Goal: Task Accomplishment & Management: Use online tool/utility

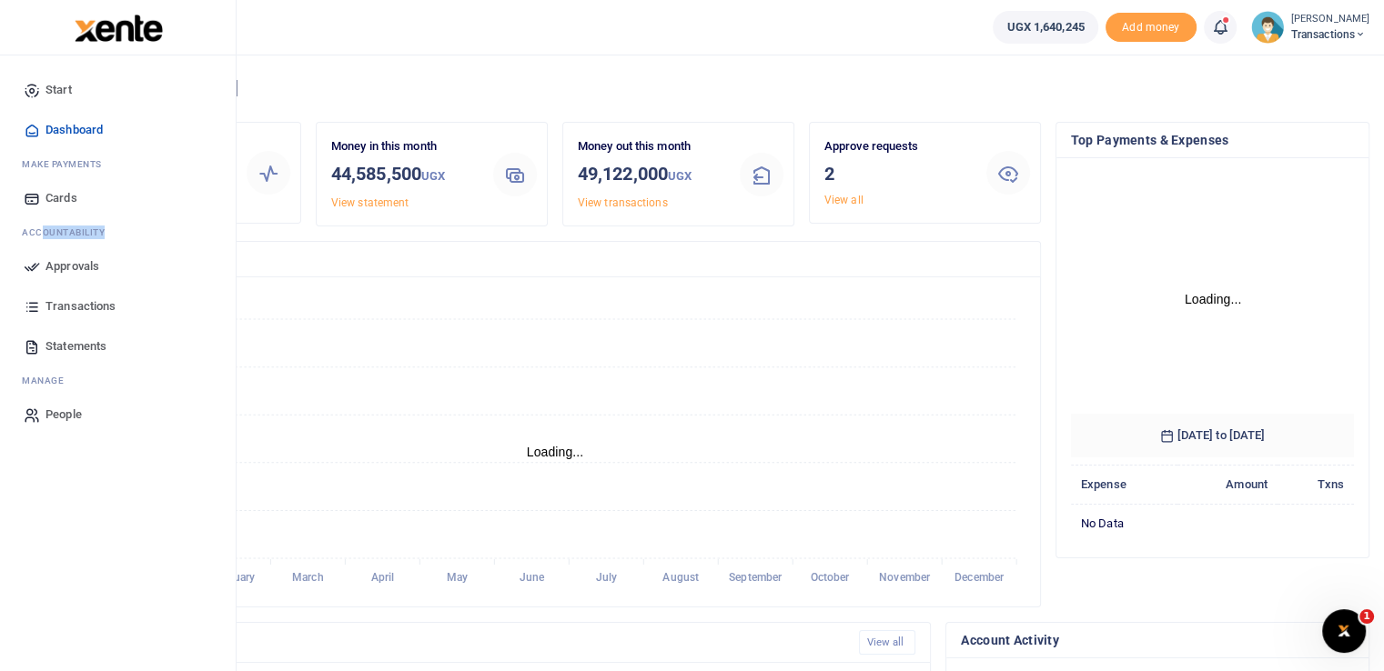
click at [31, 270] on ul "Start Dashboard M ake Payments Cards Ac countability Approvals Transactions Sta…" at bounding box center [118, 252] width 207 height 365
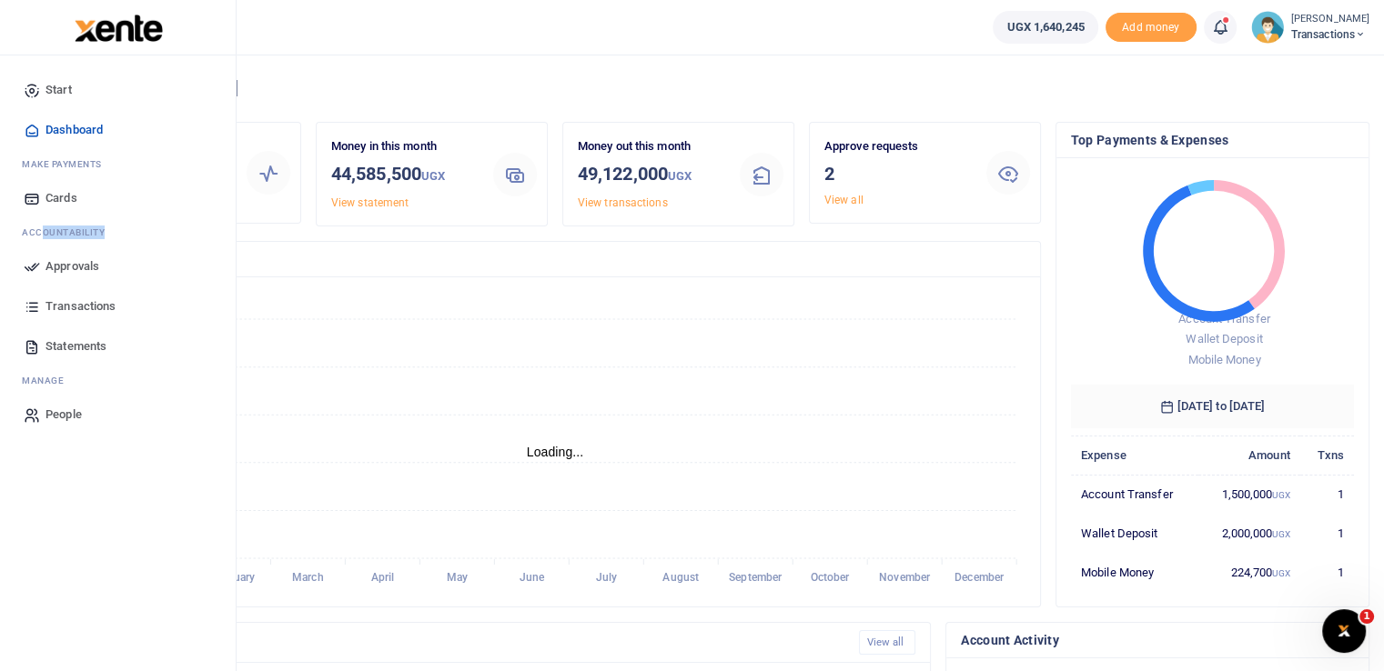
scroll to position [15, 15]
click at [47, 264] on span "Approvals" at bounding box center [72, 266] width 54 height 18
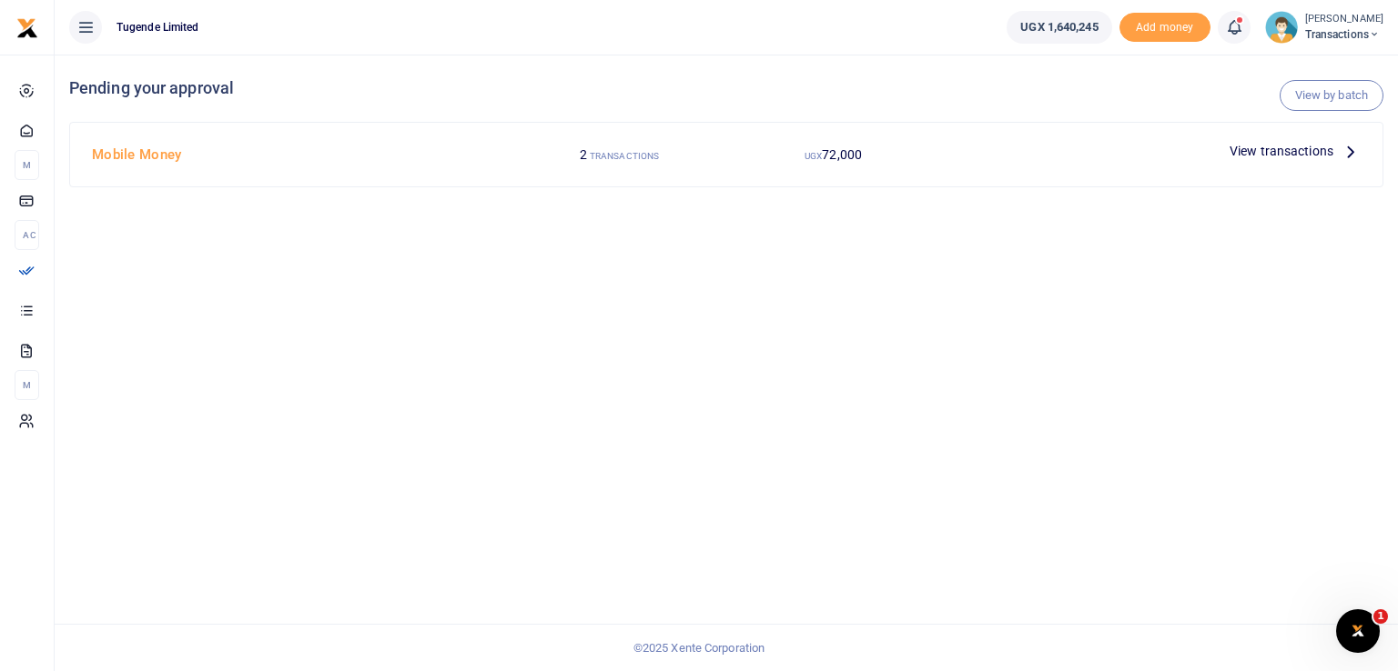
click at [1259, 155] on span "View transactions" at bounding box center [1281, 151] width 104 height 20
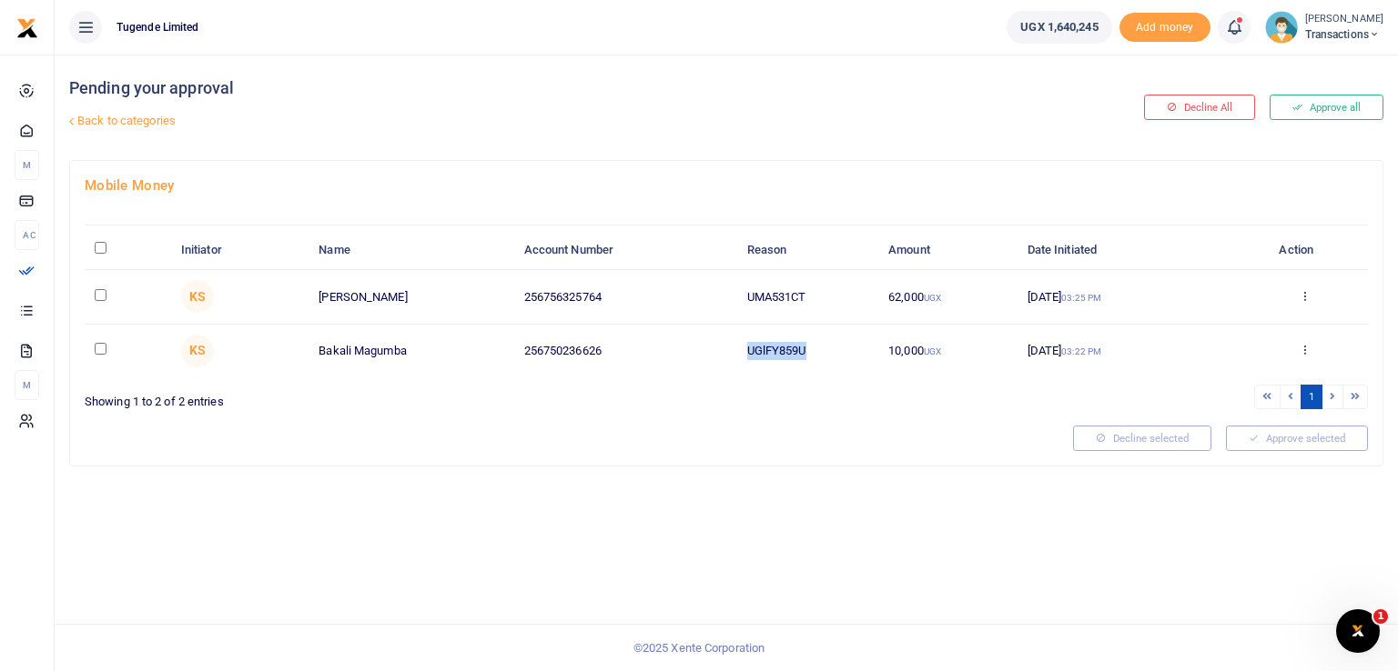
drag, startPoint x: 813, startPoint y: 349, endPoint x: 665, endPoint y: 331, distance: 149.4
click at [665, 331] on tr "KS Bakali Magumba 256750236626 UGlFY859U 10,000 UGX 24 Sep 2025 03:22 PM Approv…" at bounding box center [726, 351] width 1283 height 53
copy tr "UGlFY859U"
drag, startPoint x: 817, startPoint y: 302, endPoint x: 677, endPoint y: 321, distance: 141.4
click at [677, 321] on tr "KS Gilbert Tumusiime 256756325764 UMA531CT 62,000 UGX 24 Sep 2025 03:25 PM Appr…" at bounding box center [726, 297] width 1283 height 54
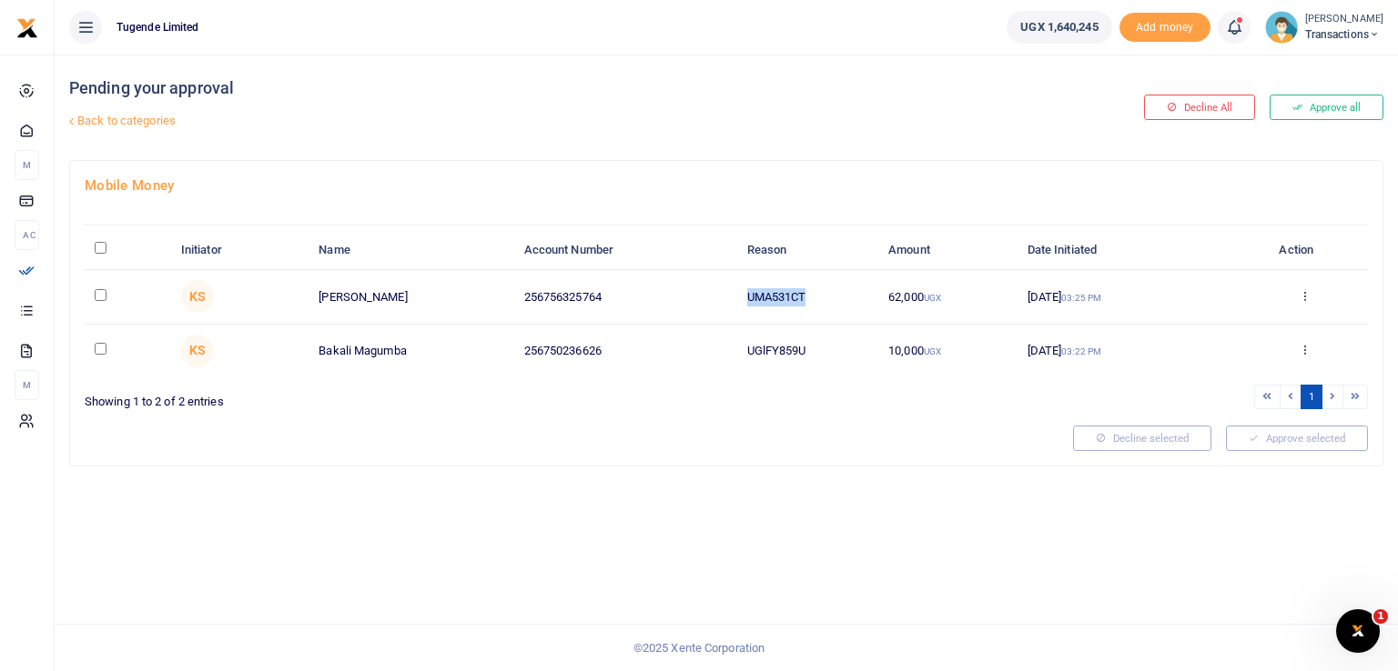
copy tr "UMA531CT"
click at [819, 479] on div "Pending your approval Back to categories Decline All Approve all Mobile Money I…" at bounding box center [726, 363] width 1343 height 617
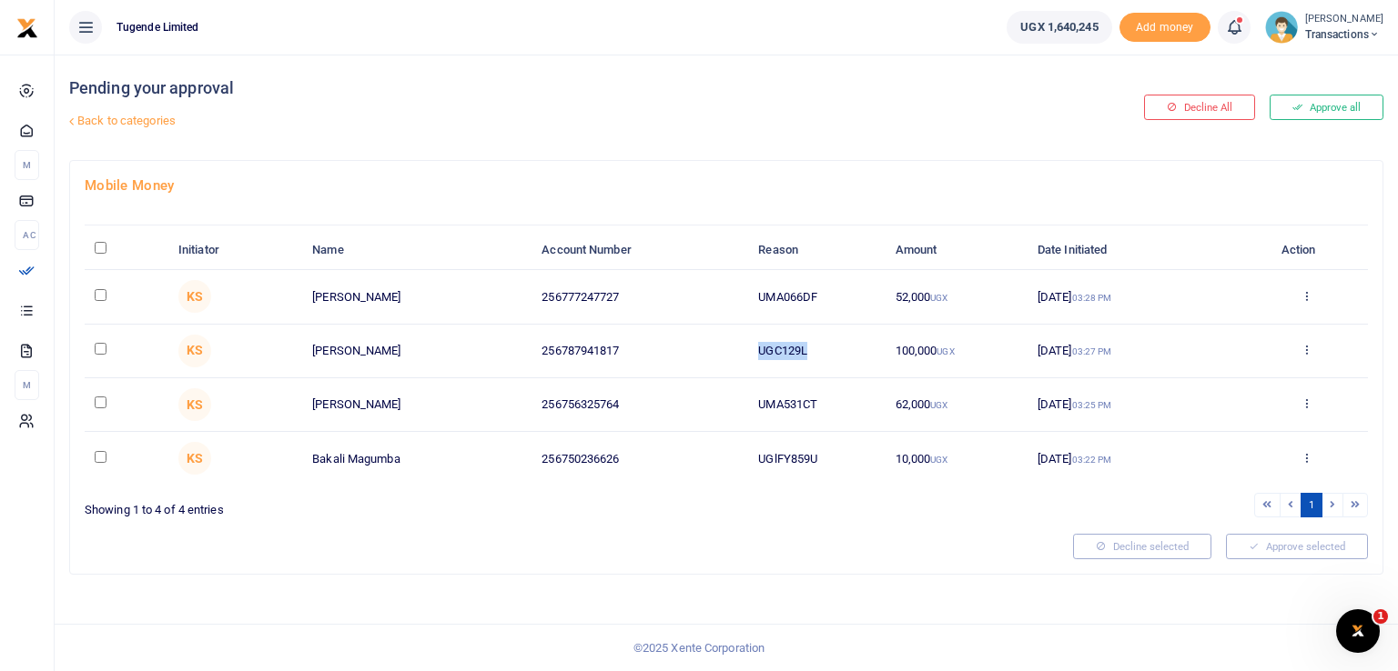
drag, startPoint x: 823, startPoint y: 343, endPoint x: 680, endPoint y: 346, distance: 142.9
click at [680, 346] on tr "KS Wilson Etengu 256787941817 UGC129L 100,000 UGX 24 Sep 2025 03:27 PM Approve …" at bounding box center [726, 352] width 1283 height 54
copy tr "UGC129L"
drag, startPoint x: 841, startPoint y: 293, endPoint x: 636, endPoint y: 308, distance: 205.3
click at [636, 308] on tr "KS Abraham Ayebazibwe 256777247727 UMA066DF 52,000 UGX 24 Sep 2025 03:28 PM App…" at bounding box center [726, 297] width 1283 height 54
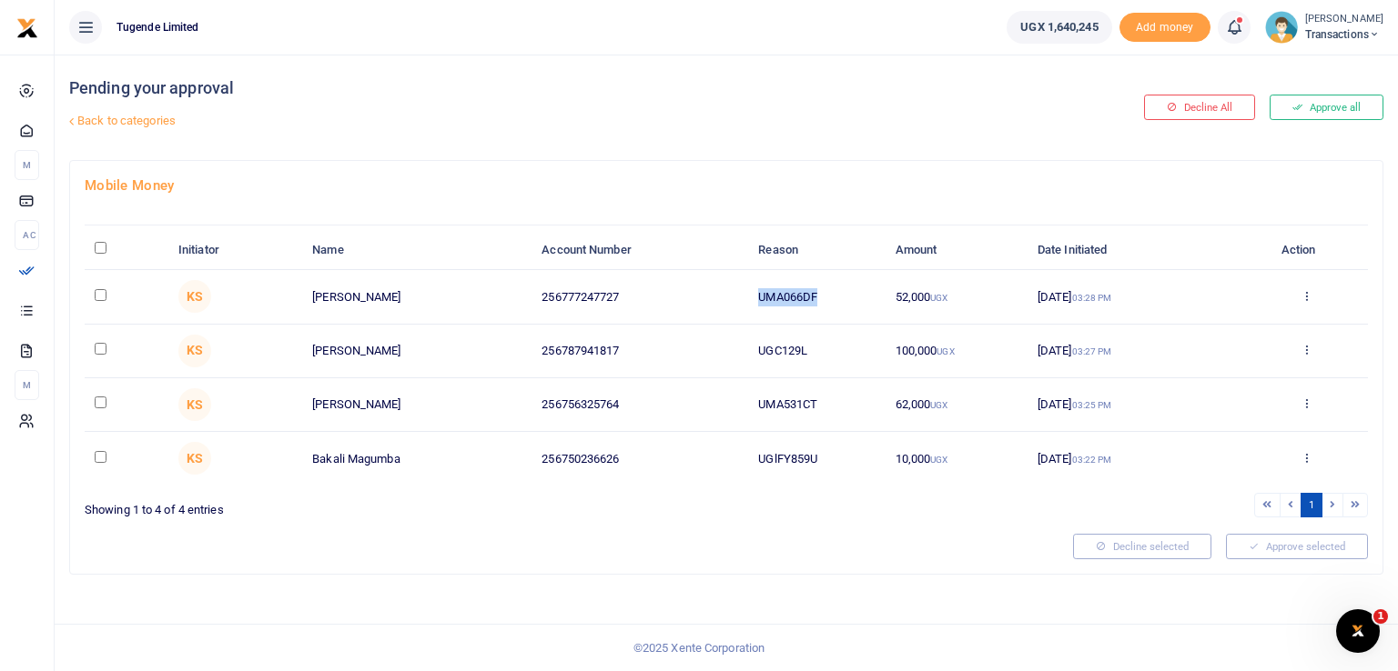
copy tr "UMA066DF"
click at [773, 187] on h4 "Mobile Money" at bounding box center [726, 186] width 1283 height 20
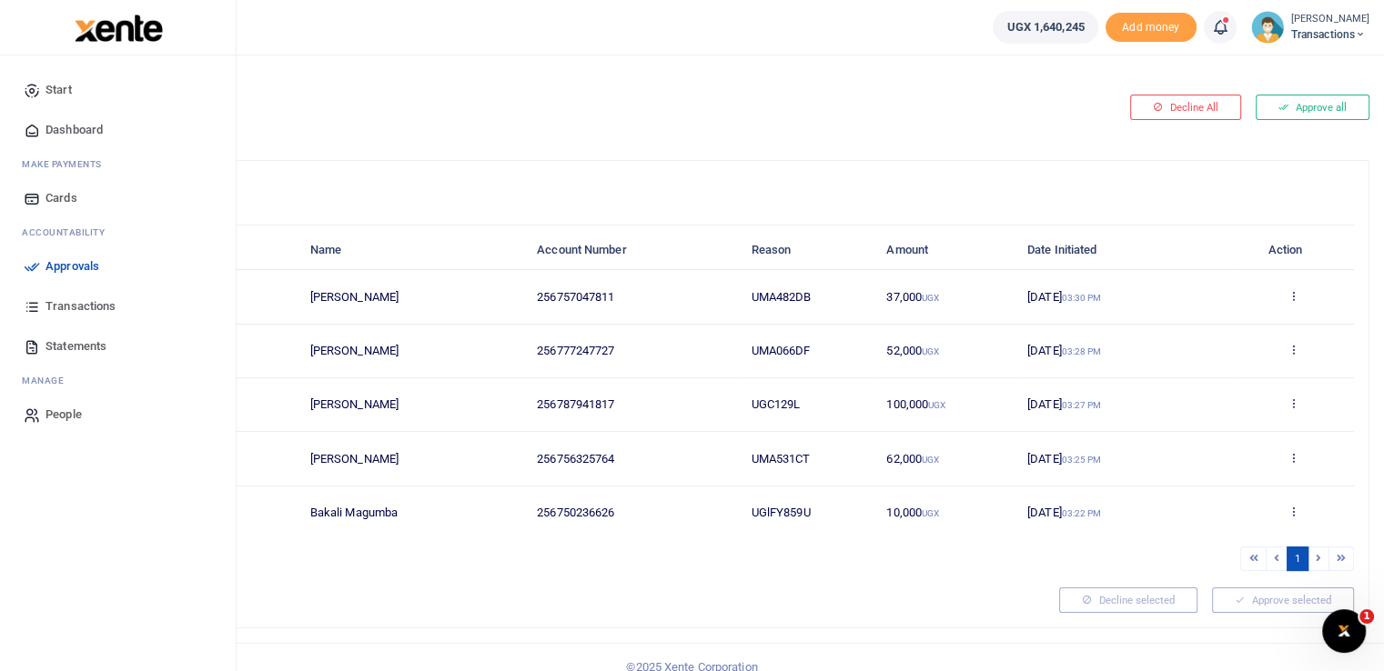
click at [40, 268] on link "Approvals" at bounding box center [118, 267] width 207 height 40
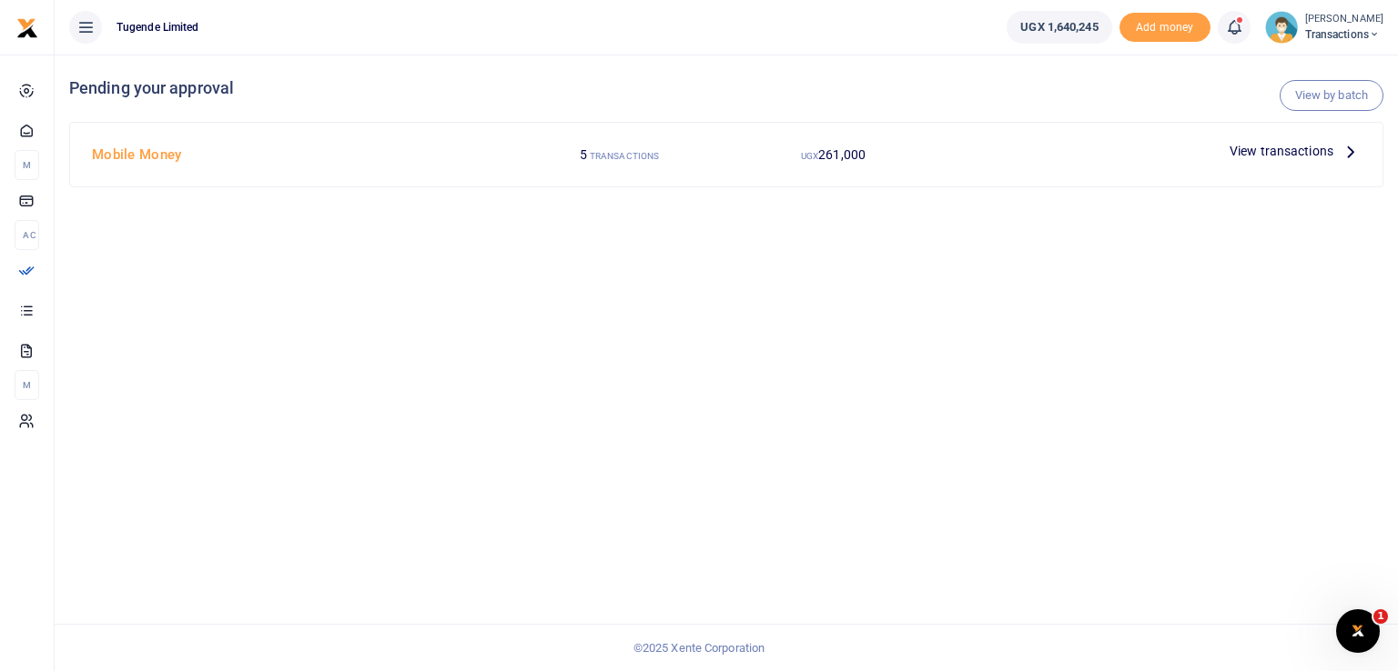
click at [1267, 156] on span "View transactions" at bounding box center [1281, 151] width 104 height 20
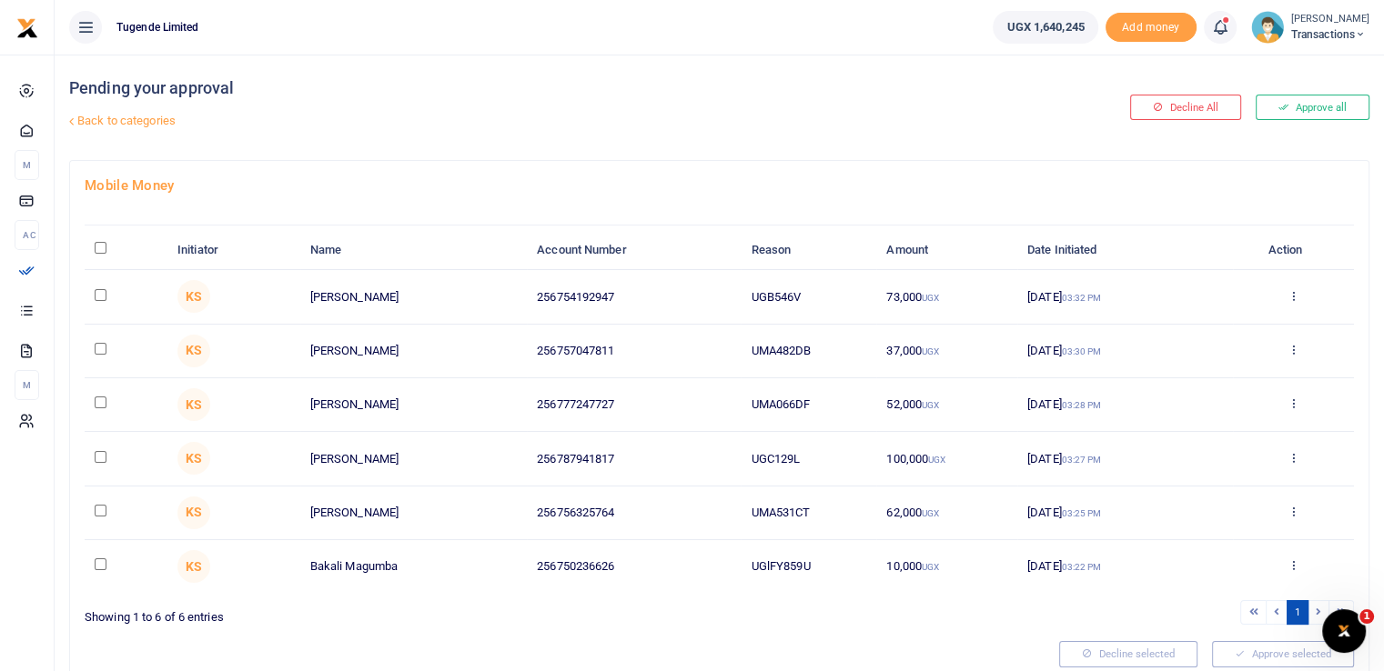
click at [810, 339] on td "UMA482DB" at bounding box center [809, 352] width 136 height 54
drag, startPoint x: 810, startPoint y: 339, endPoint x: 722, endPoint y: 354, distance: 89.4
click at [722, 354] on tr "KS [PERSON_NAME] 256757047811 UMA482DB 37,000 UGX [DATE] 03:30 PM Approve Decli…" at bounding box center [719, 352] width 1269 height 54
copy tr "UMA482DB"
drag, startPoint x: 810, startPoint y: 292, endPoint x: 713, endPoint y: 296, distance: 96.5
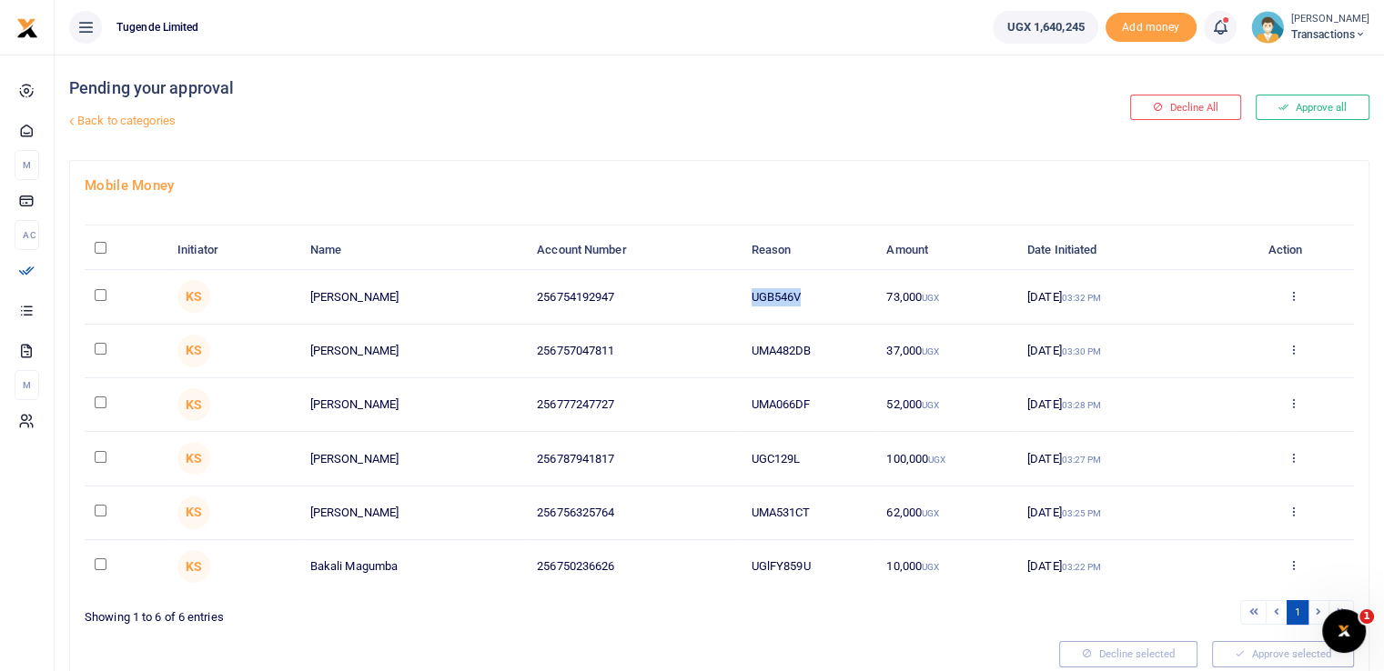
click at [713, 296] on tr "KS [PERSON_NAME] 256754192947 UGB546V 73,000 UGX [DATE] 03:32 PM Approve Declin…" at bounding box center [719, 297] width 1269 height 54
copy tr "UGB546V"
click at [858, 136] on div "Pending your approval Back to categories" at bounding box center [500, 108] width 862 height 106
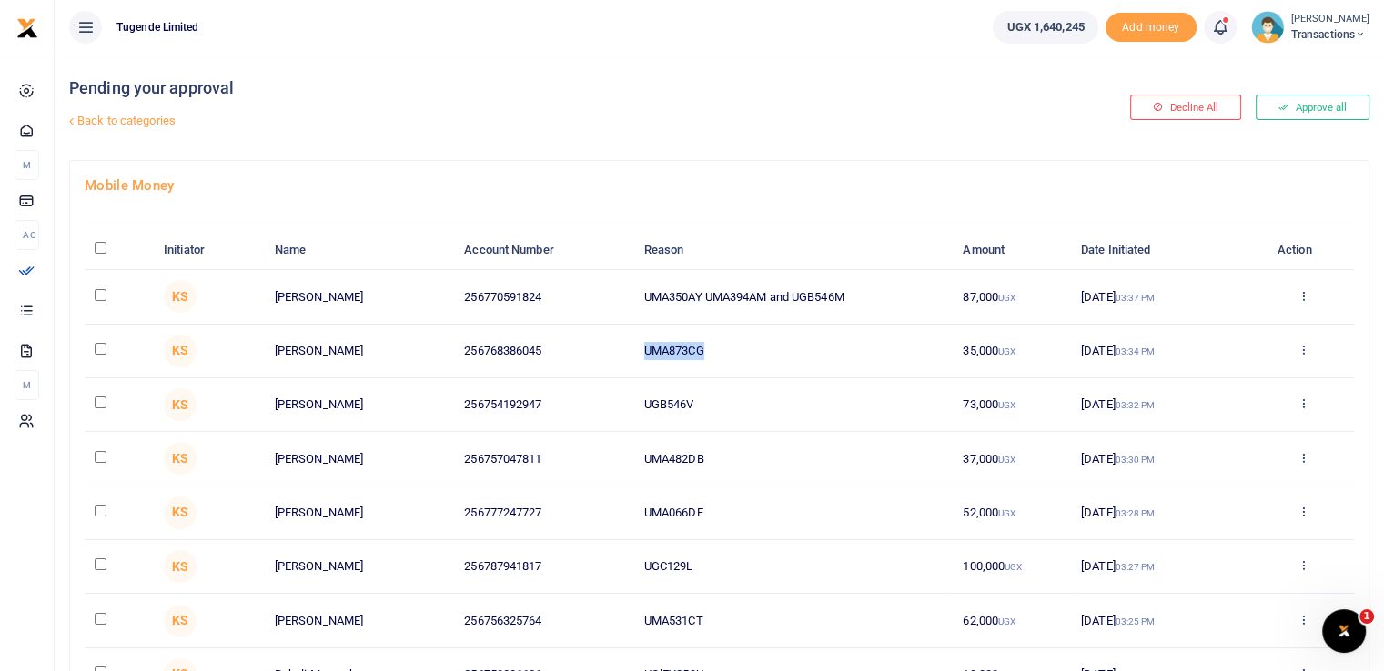
drag, startPoint x: 721, startPoint y: 347, endPoint x: 591, endPoint y: 330, distance: 130.2
click at [591, 330] on tr "KS Joseph Nkoreki 256768386045 UMA873CG 35,000 UGX 24 Sep 2025 03:34 PM Approve…" at bounding box center [719, 352] width 1269 height 54
copy tr "UMA873CG"
drag, startPoint x: 873, startPoint y: 296, endPoint x: 597, endPoint y: 281, distance: 277.0
click at [597, 281] on tr "KS Patrick Nkobwa 256770591824 UMA350AY UMA394AM and UGB546M 87,000 UGX 24 Sep …" at bounding box center [719, 297] width 1269 height 54
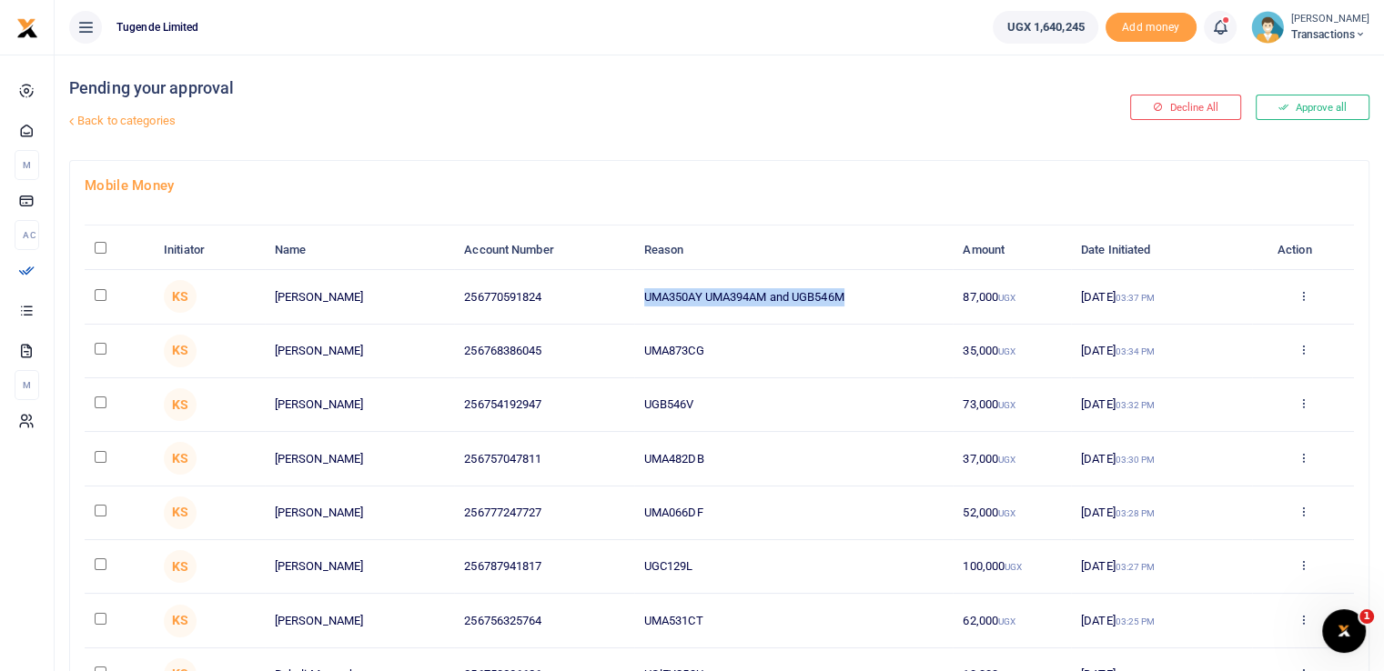
copy tr "UMA350AY UMA394AM and UGB546M"
click at [569, 114] on link "Back to categories" at bounding box center [498, 121] width 866 height 31
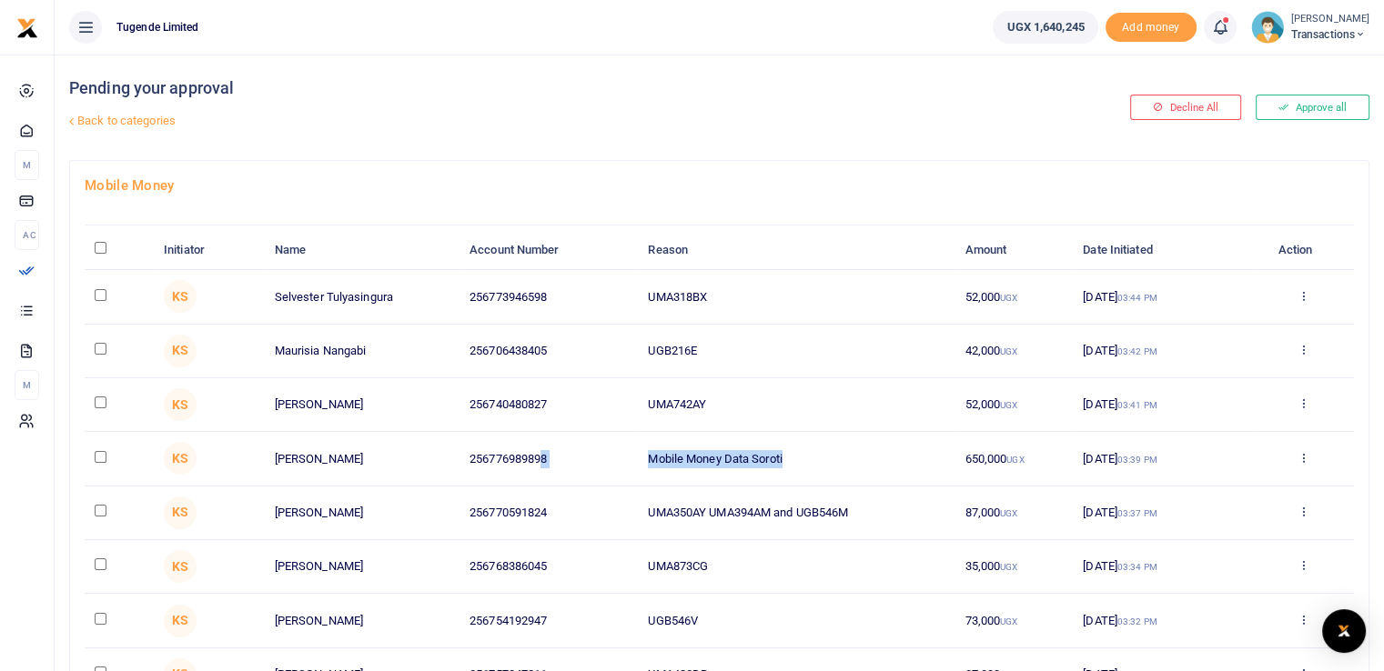
drag, startPoint x: 759, startPoint y: 452, endPoint x: 542, endPoint y: 449, distance: 216.6
click at [542, 449] on tr "KS Wilson Kamugisha 256776989898 Mobile Money Data Soroti 650,000 UGX 24 Sep 20…" at bounding box center [719, 459] width 1269 height 54
copy tr "8 Mobile Money Data Soroti"
click at [801, 429] on td "UMA742AY" at bounding box center [796, 406] width 317 height 54
drag, startPoint x: 731, startPoint y: 401, endPoint x: 535, endPoint y: 395, distance: 195.7
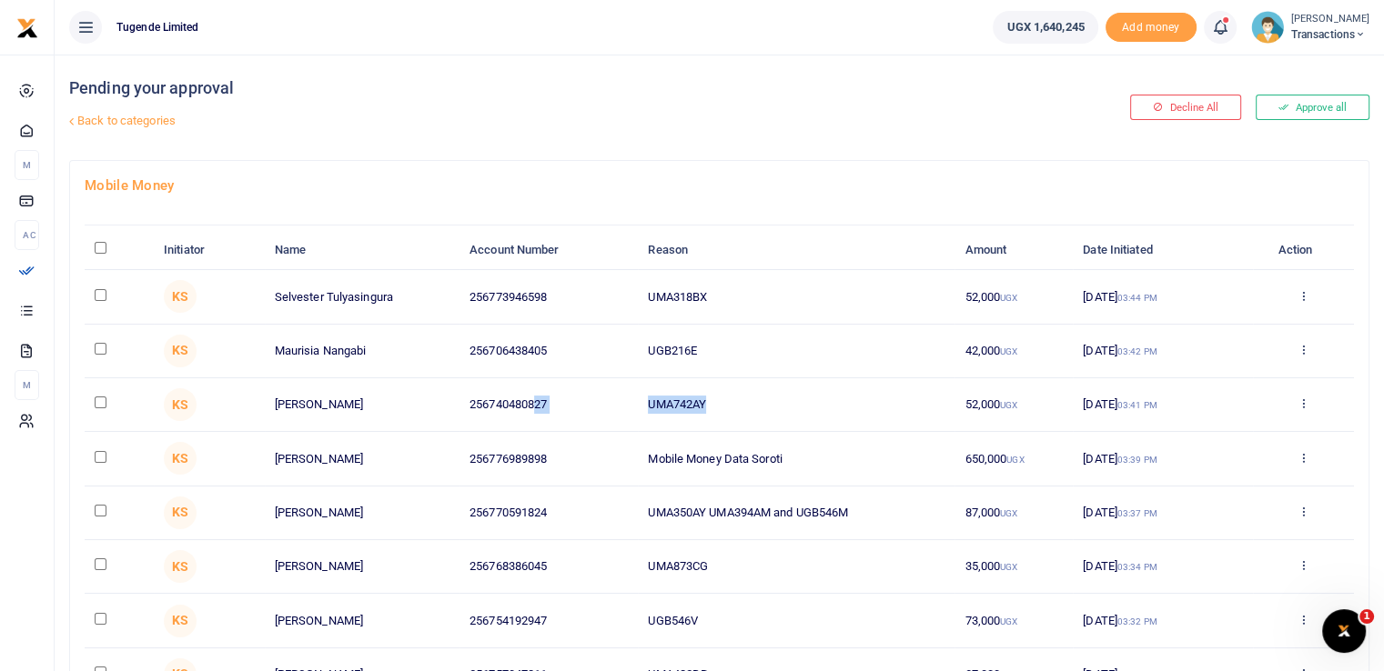
click at [535, 395] on tr "KS Joseph Asiimwe 256740480827 UMA742AY 52,000 UGX 24 Sep 2025 03:41 PM Approve…" at bounding box center [719, 406] width 1269 height 54
click at [761, 144] on div "Pending your approval Back to categories" at bounding box center [500, 108] width 862 height 106
drag, startPoint x: 724, startPoint y: 405, endPoint x: 609, endPoint y: 384, distance: 117.4
click at [609, 384] on tr "KS Joseph Asiimwe 256740480827 UMA742AY 52,000 UGX 24 Sep 2025 03:41 PM Approve…" at bounding box center [719, 406] width 1269 height 54
copy tr "UMA742AY"
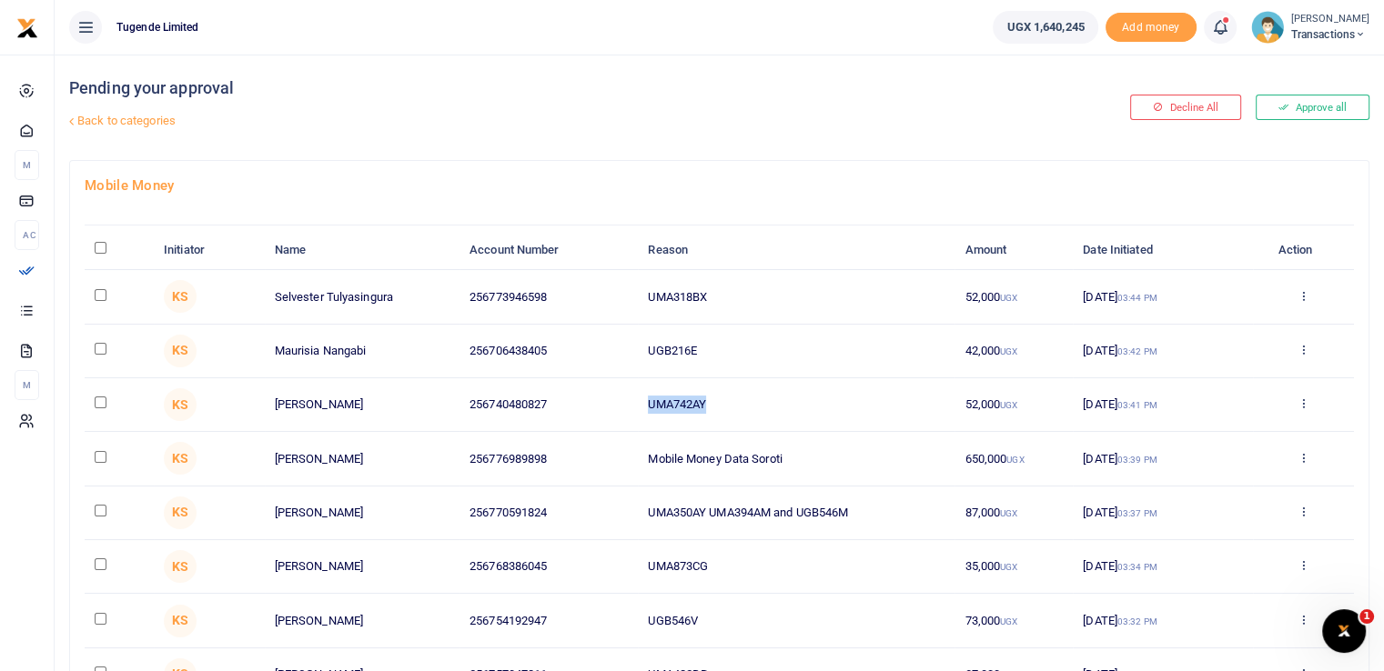
click at [753, 411] on td "UMA742AY" at bounding box center [796, 406] width 317 height 54
drag, startPoint x: 722, startPoint y: 401, endPoint x: 574, endPoint y: 408, distance: 147.5
click at [574, 408] on tr "KS Joseph Asiimwe 256740480827 UMA742AY 52,000 UGX 24 Sep 2025 03:41 PM Approve…" at bounding box center [719, 406] width 1269 height 54
copy tr "UMA742AY"
drag, startPoint x: 735, startPoint y: 348, endPoint x: 530, endPoint y: 347, distance: 204.7
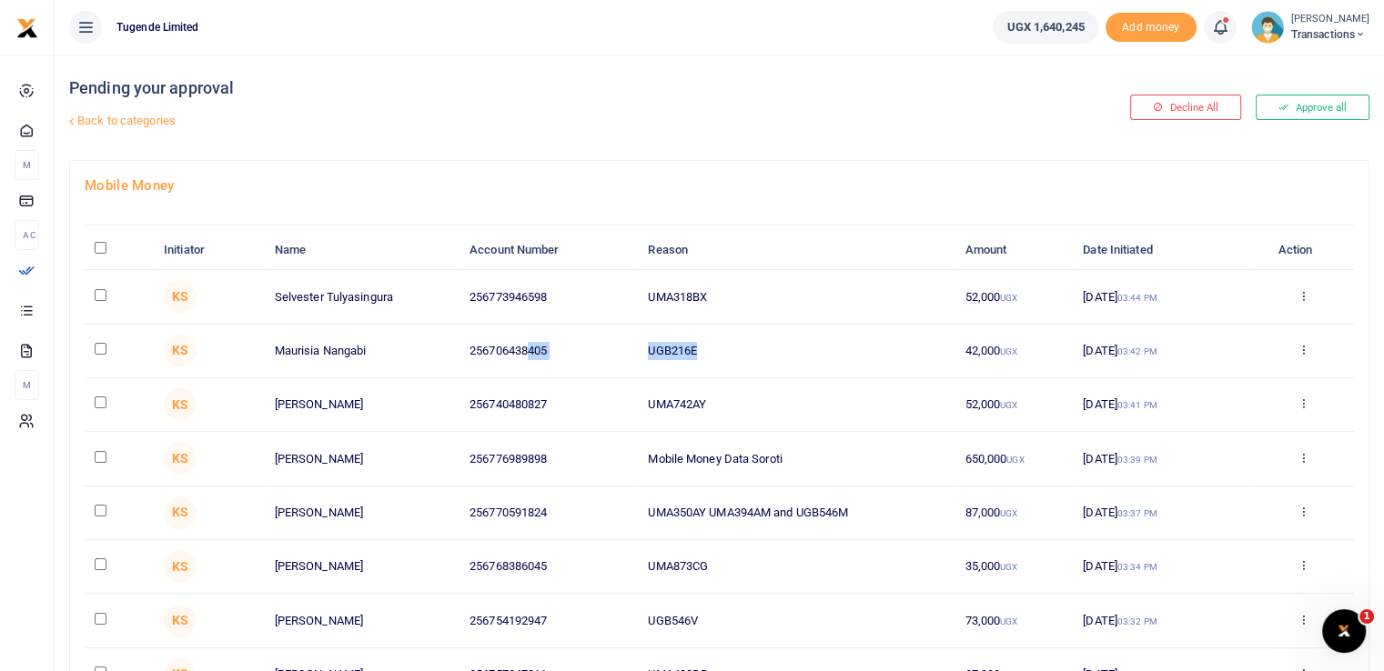
click at [530, 347] on tr "KS Maurisia Nangabi 256706438405 UGB216E 42,000 UGX 24 Sep 2025 03:42 PM Approv…" at bounding box center [719, 352] width 1269 height 54
click at [728, 350] on td "UGB216E" at bounding box center [796, 352] width 317 height 54
drag, startPoint x: 666, startPoint y: 344, endPoint x: 629, endPoint y: 344, distance: 37.3
click at [629, 344] on tr "KS Maurisia Nangabi 256706438405 UGB216E 42,000 UGX 24 Sep 2025 03:42 PM Approv…" at bounding box center [719, 352] width 1269 height 54
copy tr "UGB216E"
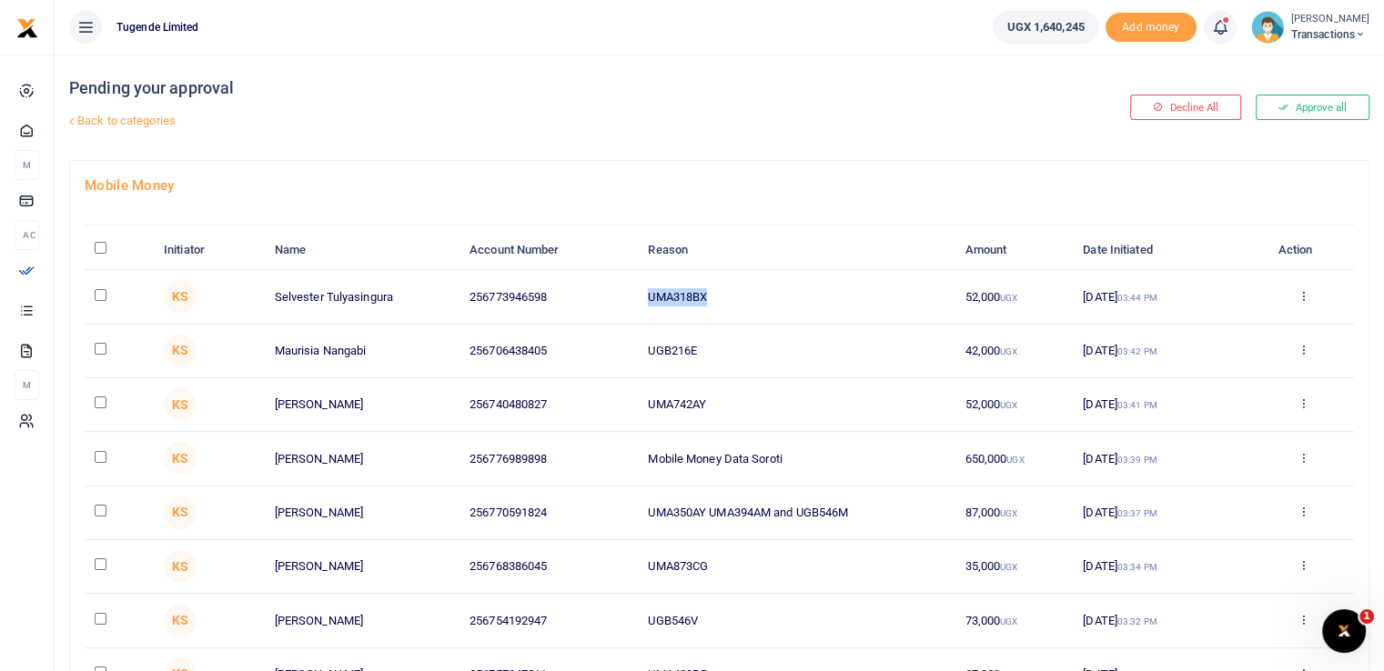
drag, startPoint x: 724, startPoint y: 288, endPoint x: 598, endPoint y: 298, distance: 126.8
click at [598, 298] on tr "KS Selvester Tulyasingura 256773946598 UMA318BX 52,000 UGX 24 Sep 2025 03:44 PM…" at bounding box center [719, 297] width 1269 height 54
copy tr "UMA318BX"
drag, startPoint x: 722, startPoint y: 298, endPoint x: 596, endPoint y: 290, distance: 125.8
click at [596, 290] on tr "KS Joan Namigadde 256763263286 UGD834Y 35,000 UGX 24 Sep 2025 03:47 PM Approve …" at bounding box center [719, 297] width 1269 height 54
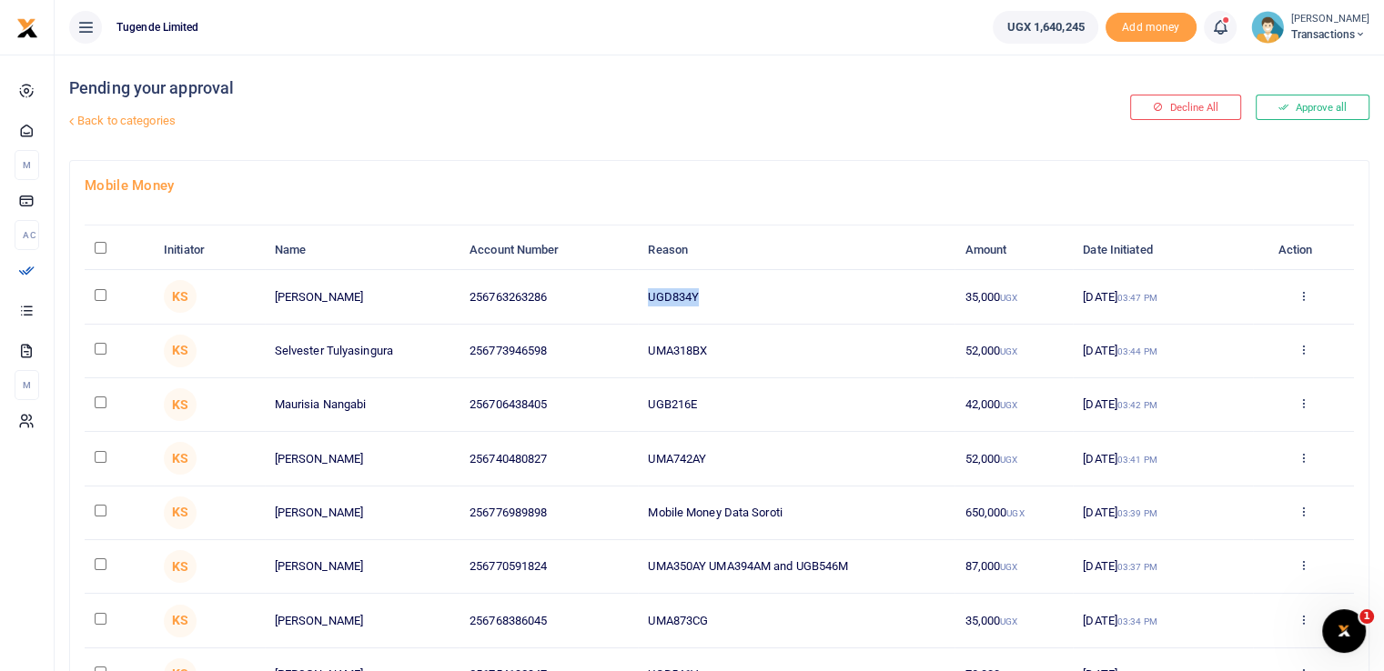
copy tr "UGD834Y"
click at [752, 152] on div "Pending your approval Back to categories" at bounding box center [500, 108] width 862 height 106
drag, startPoint x: 721, startPoint y: 294, endPoint x: 582, endPoint y: 286, distance: 138.5
click at [582, 286] on tr "KS [PERSON_NAME] 256774545806 UGD758G 32,000 UGX [DATE] 03:50 PM Approve Declin…" at bounding box center [719, 297] width 1269 height 54
copy tr "UGD758G"
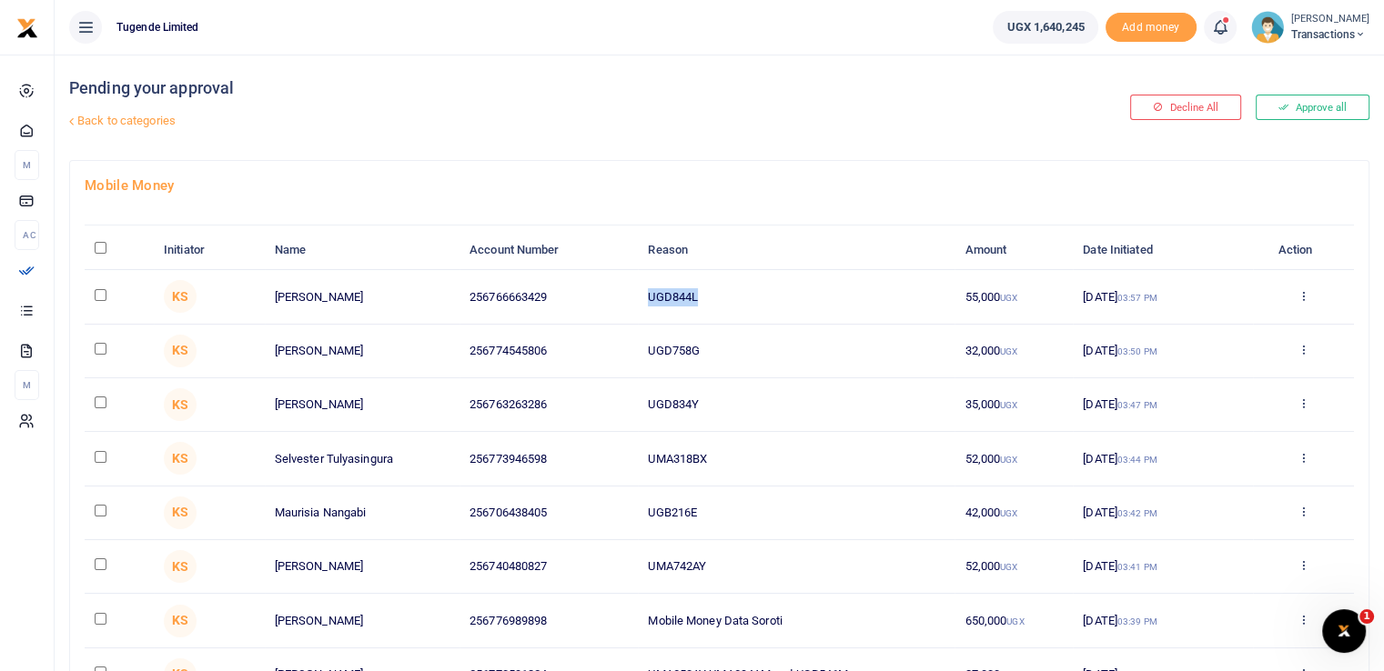
drag, startPoint x: 703, startPoint y: 290, endPoint x: 591, endPoint y: 276, distance: 113.8
click at [591, 276] on tr "KS [PERSON_NAME] 256766663429 UGD844L 55,000 UGX [DATE] 03:57 PM Approve Declin…" at bounding box center [719, 297] width 1269 height 54
drag, startPoint x: 728, startPoint y: 299, endPoint x: 630, endPoint y: 295, distance: 98.4
click at [630, 295] on tr "KS [PERSON_NAME] 256755043770 UMA9422CN 100,000 UGX [DATE] 03:58 PM Approve Dec…" at bounding box center [719, 297] width 1269 height 54
copy tr "UMA9422CN"
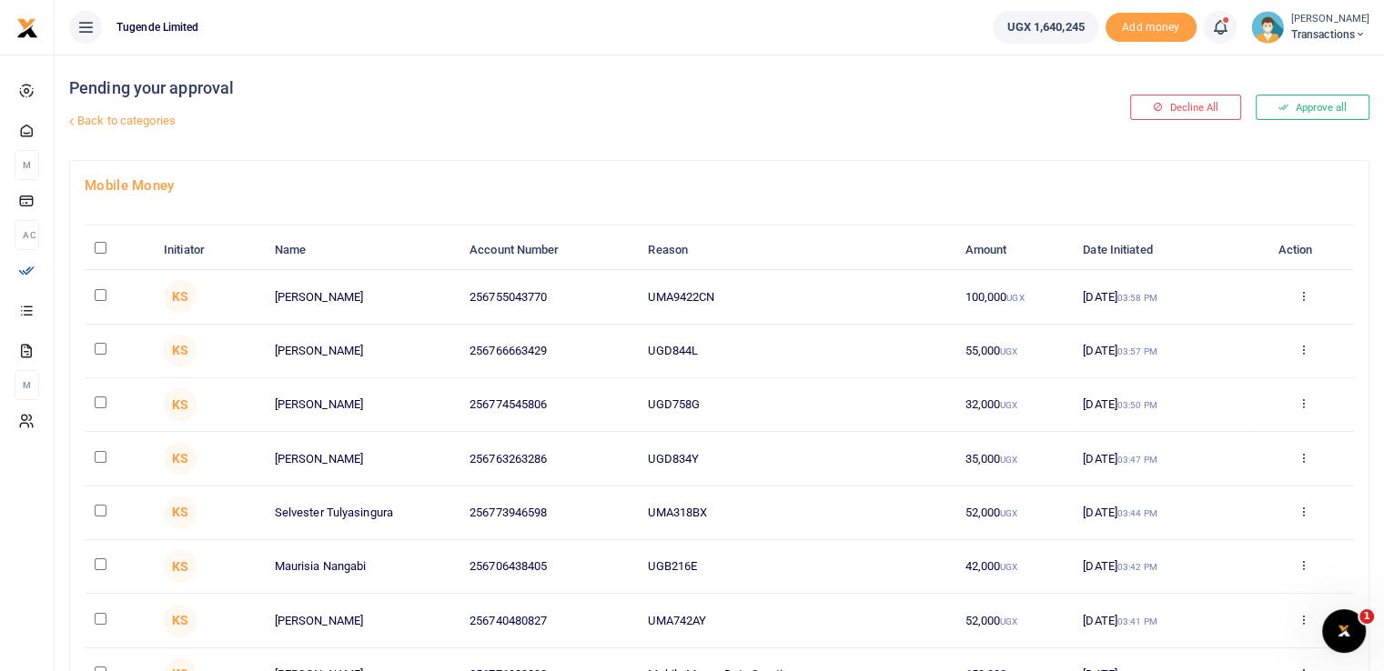
click at [469, 100] on div "Pending your approval Back to categories" at bounding box center [500, 108] width 862 height 106
drag, startPoint x: 706, startPoint y: 287, endPoint x: 617, endPoint y: 283, distance: 89.2
click at [617, 283] on tr "KS [PERSON_NAME] 256765540424 UGA734C 90,000 UGX [DATE] 04:00 PM Approve Declin…" at bounding box center [719, 297] width 1269 height 54
copy tr "UGA734C"
click at [839, 146] on div "Pending your approval Back to categories" at bounding box center [500, 108] width 862 height 106
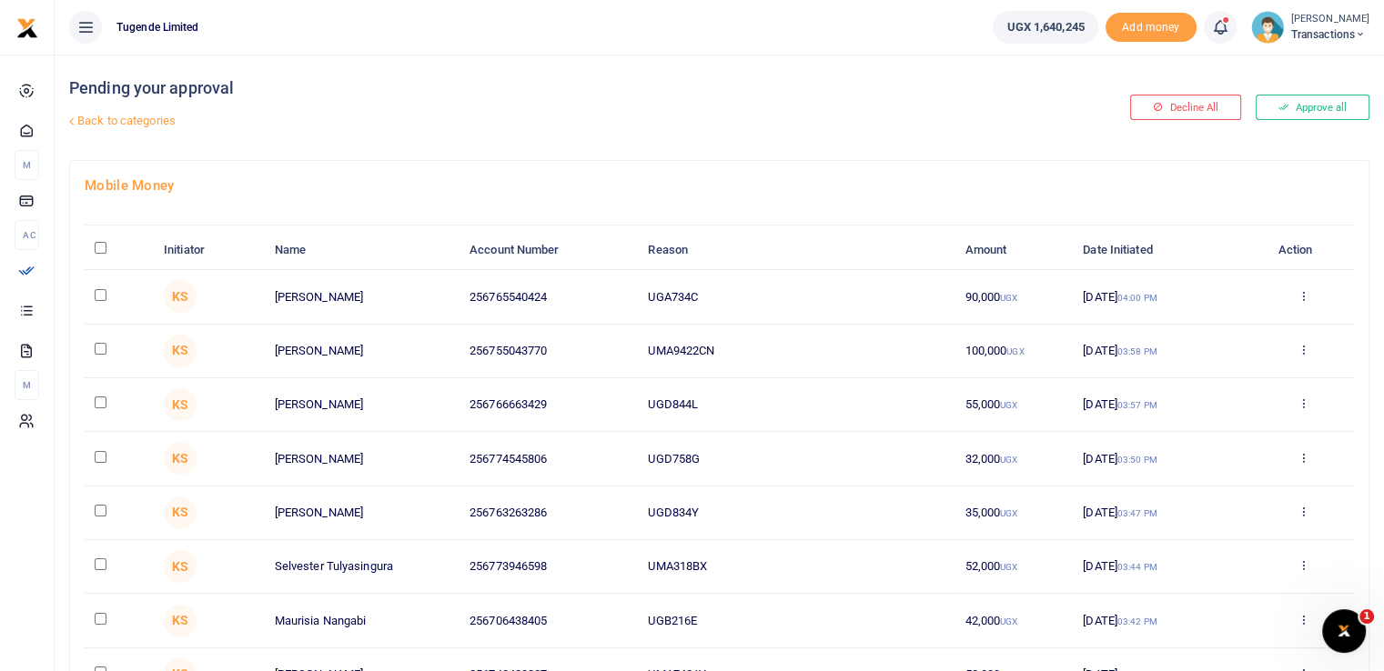
click at [103, 246] on input "\a \a : activate to sort column descending" at bounding box center [101, 248] width 12 height 12
checkbox input "true"
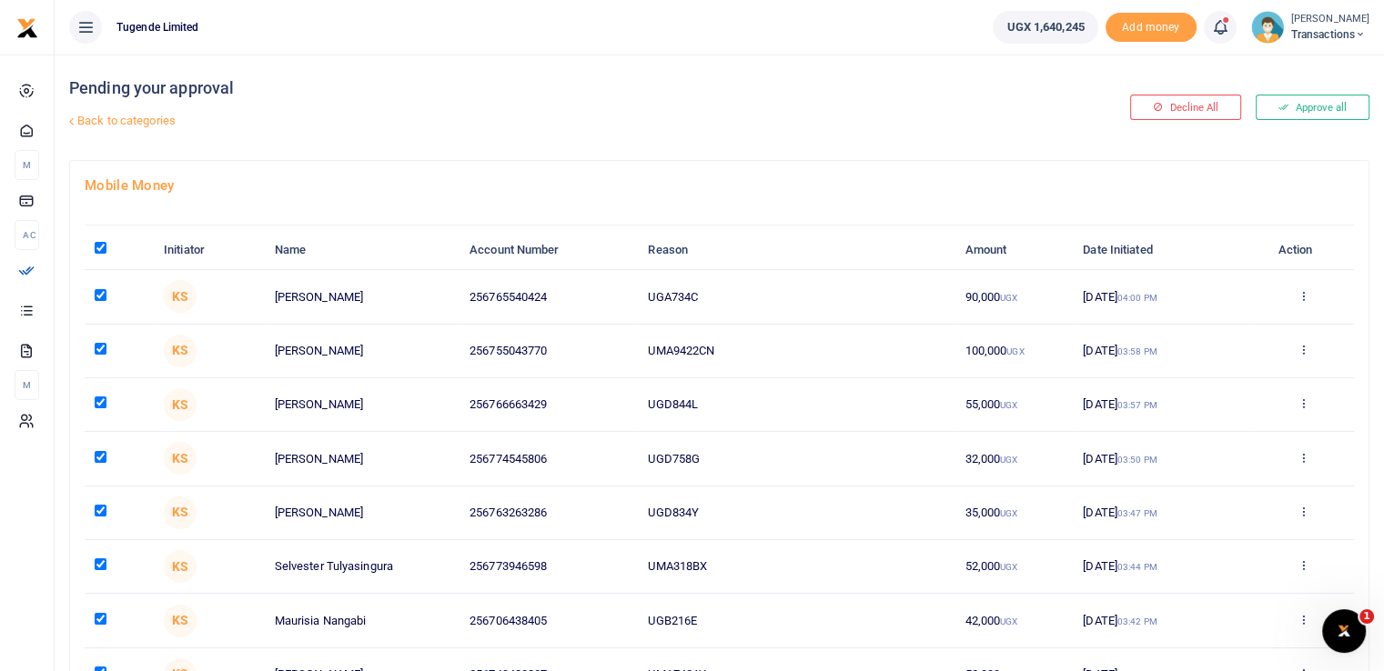
checkbox input "true"
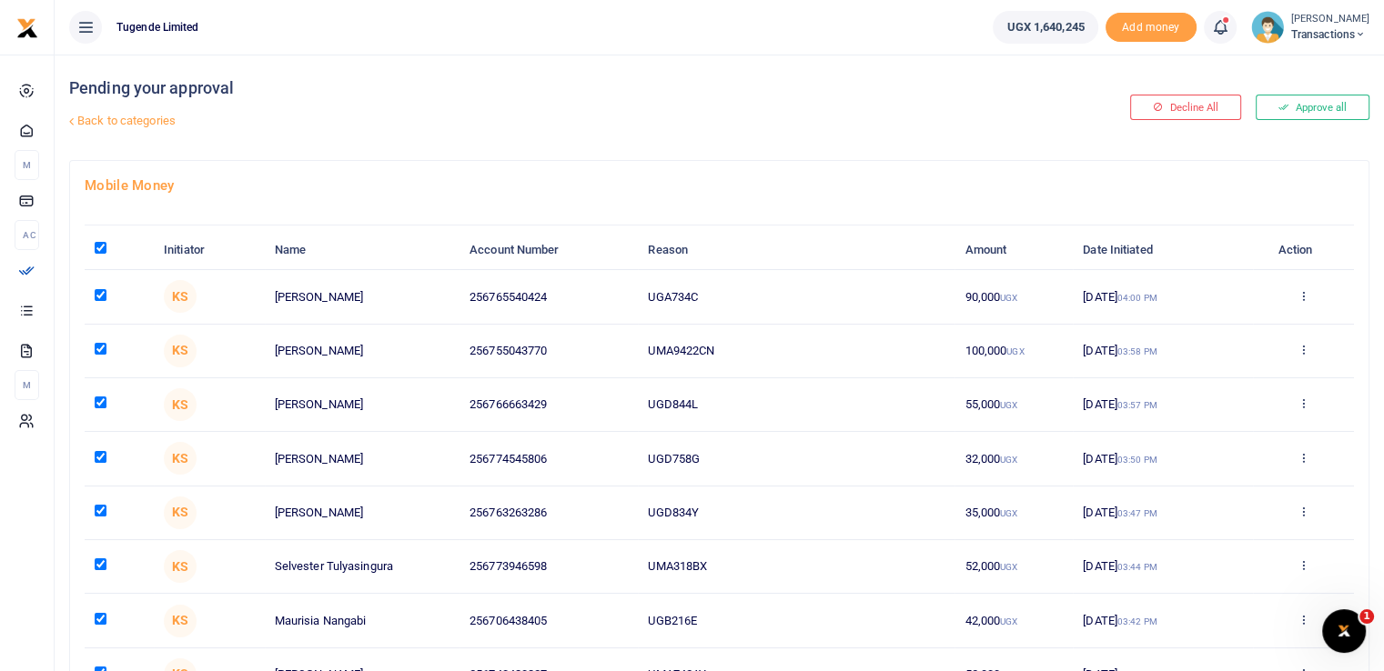
checkbox input "true"
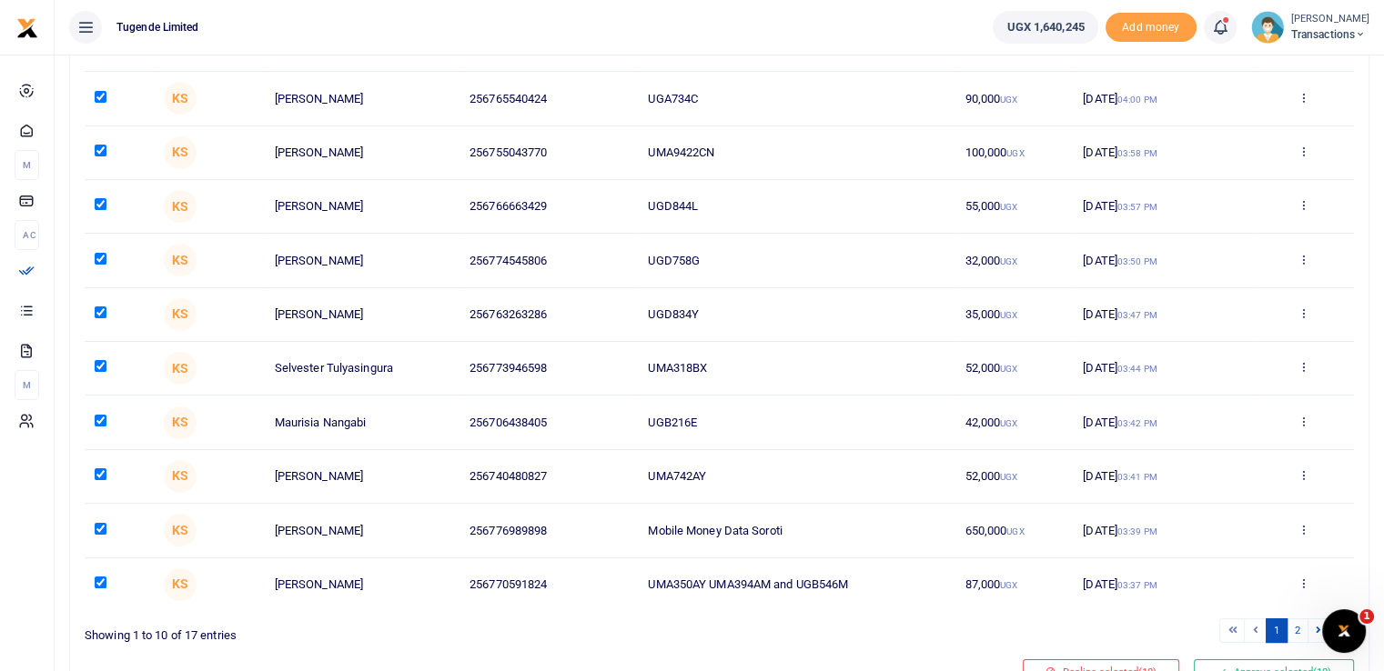
scroll to position [286, 0]
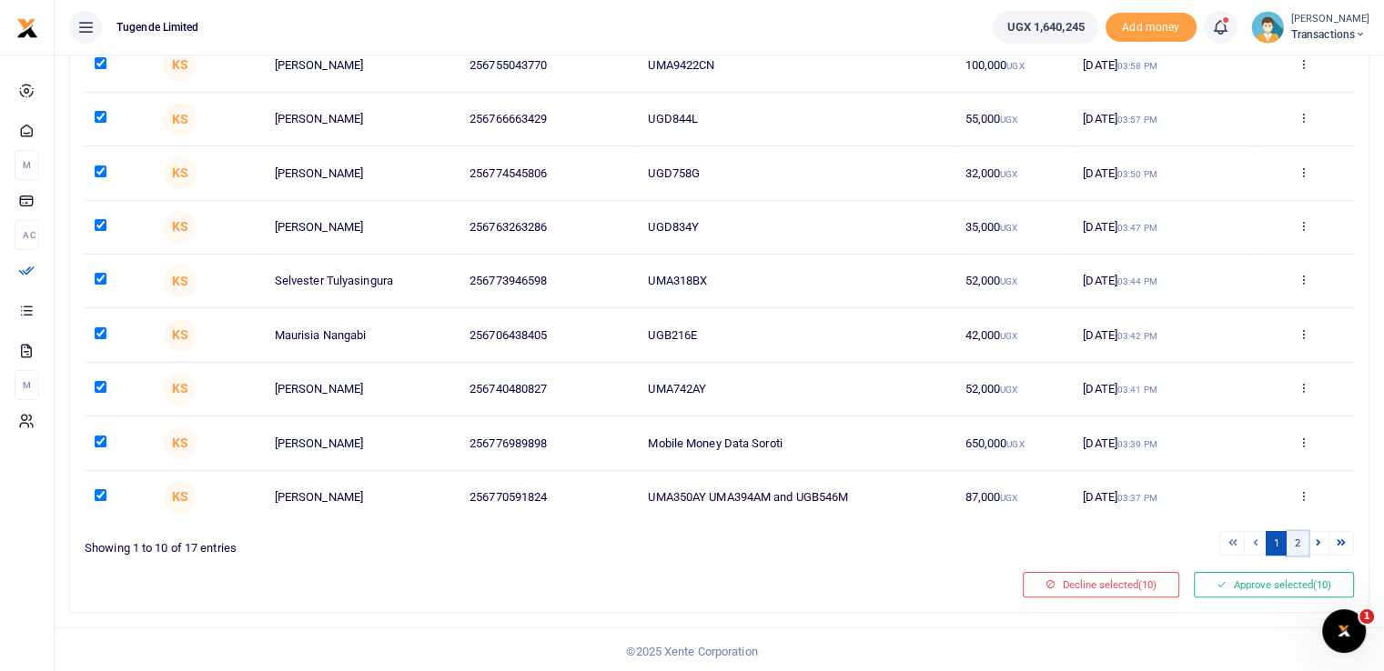
click at [1299, 547] on link "2" at bounding box center [1298, 543] width 22 height 25
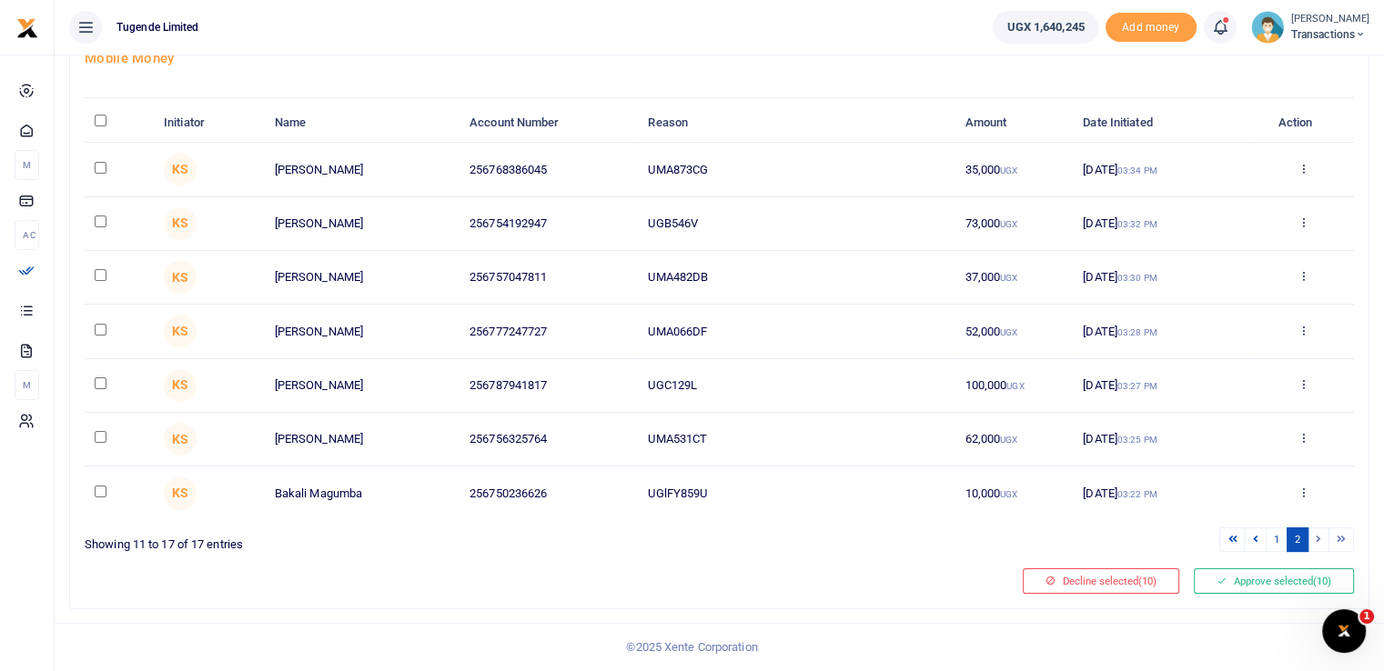
scroll to position [124, 0]
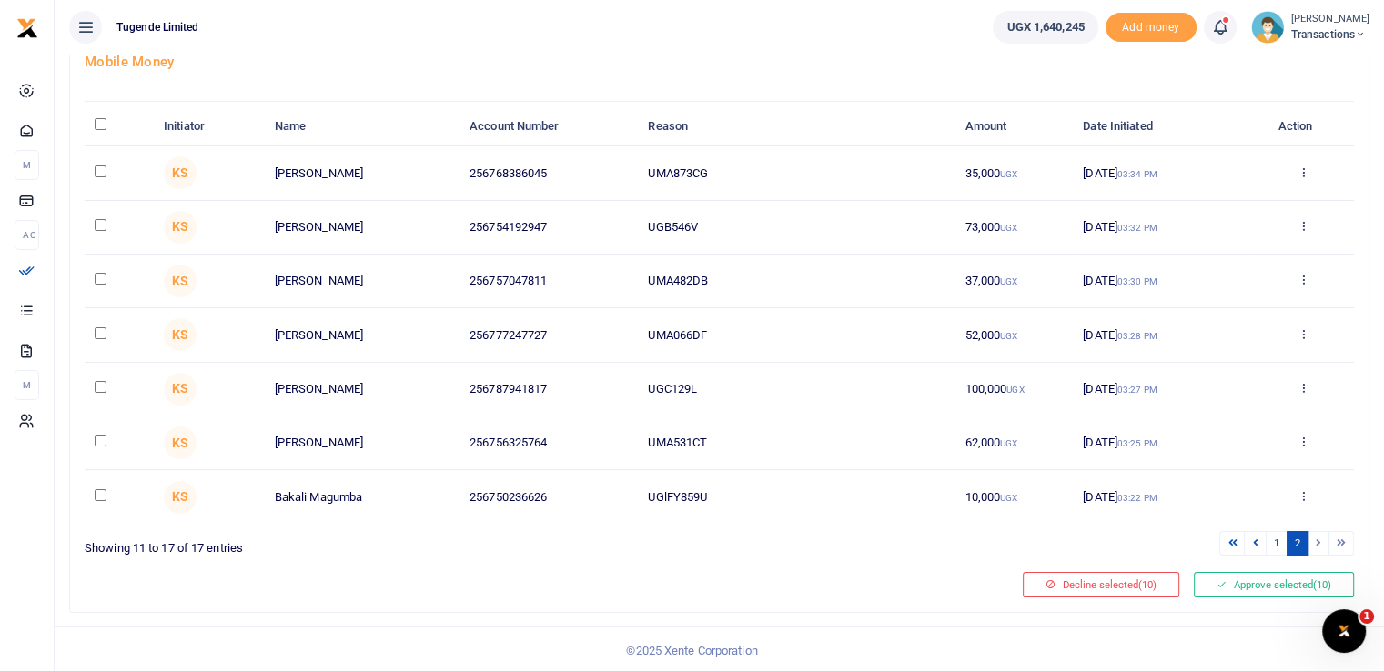
click at [96, 118] on input "\a \a : activate to sort column descending" at bounding box center [101, 124] width 12 height 12
checkbox input "true"
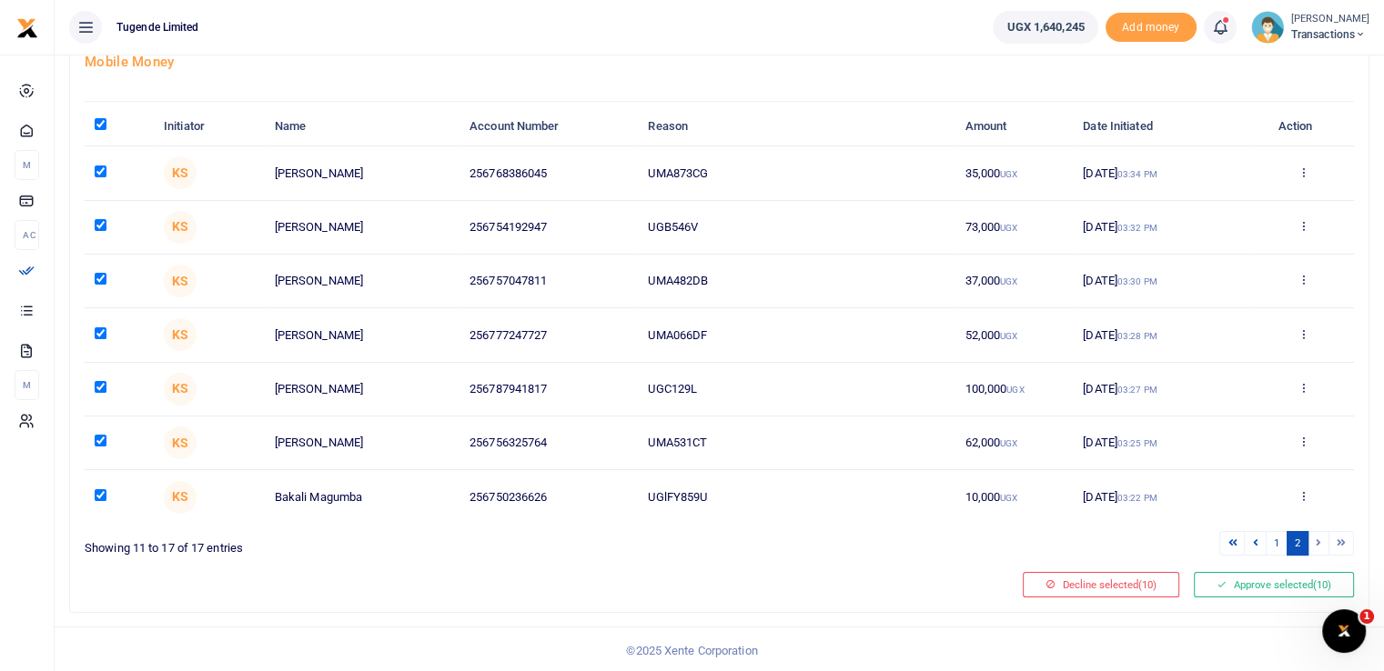
checkbox input "true"
click at [1261, 578] on button "Approve selected (17)" at bounding box center [1274, 584] width 160 height 25
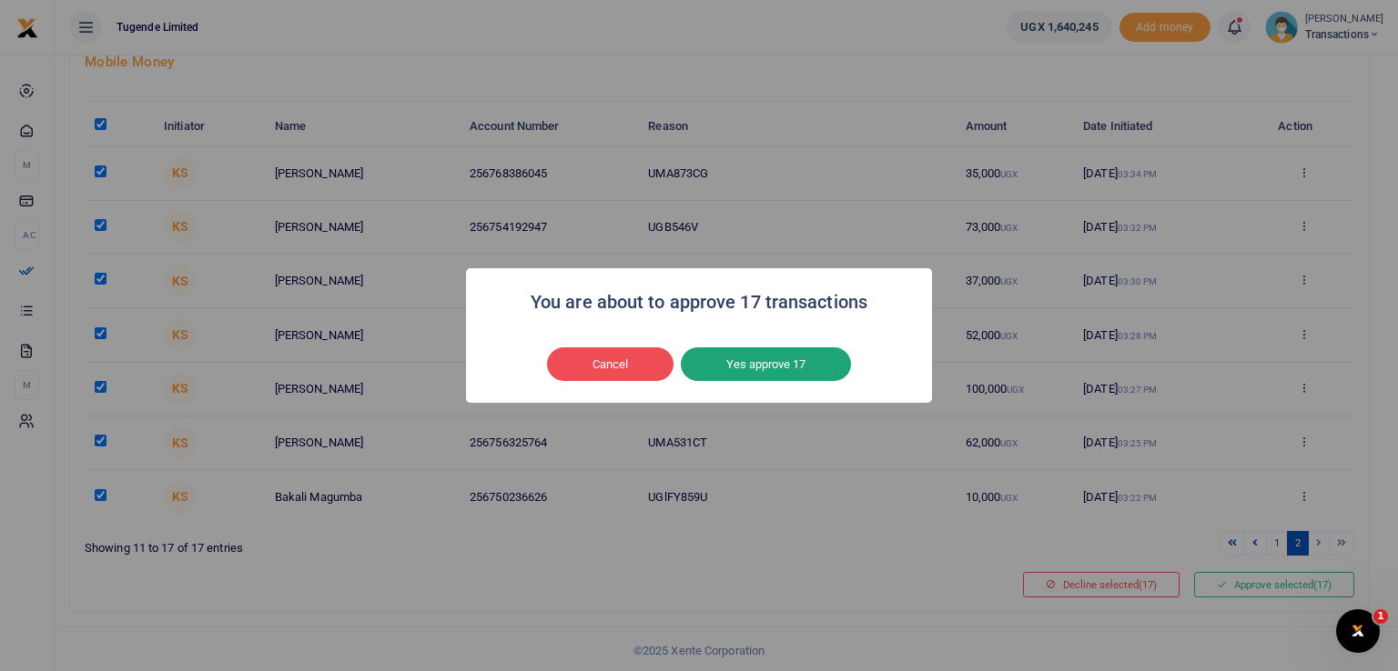
click at [765, 364] on button "Yes approve 17" at bounding box center [766, 365] width 170 height 35
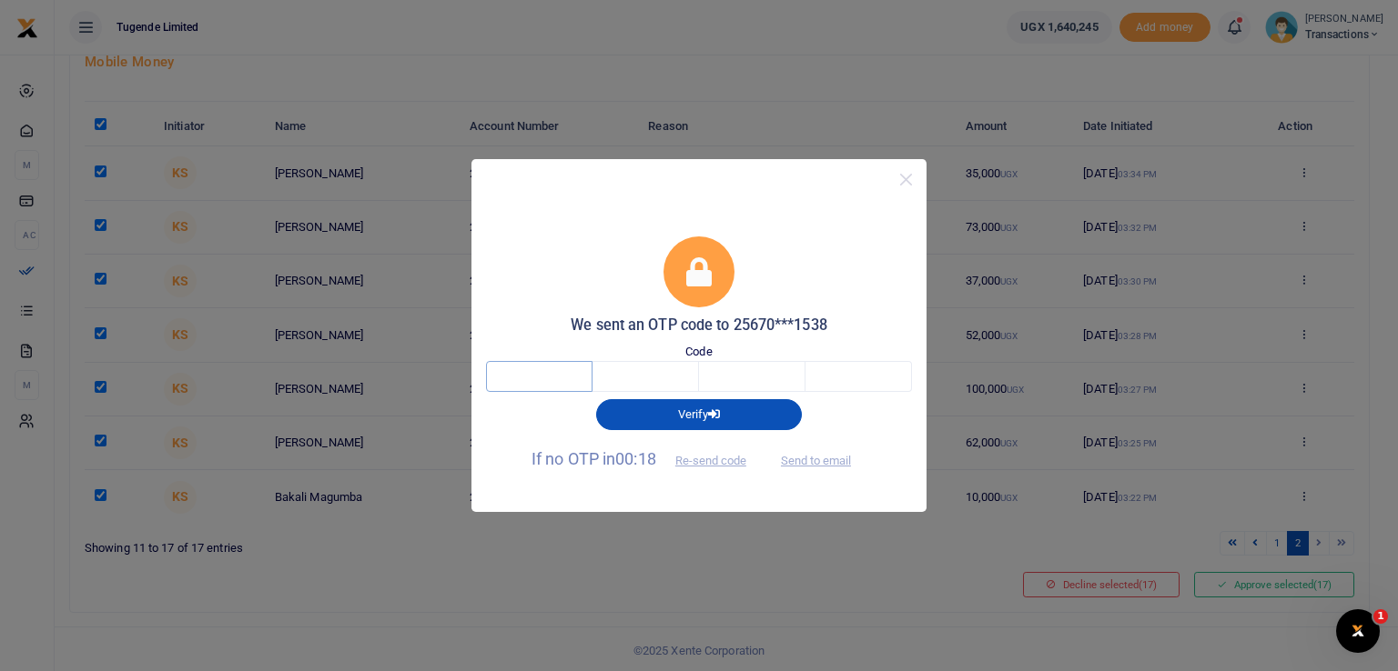
click at [531, 369] on input "text" at bounding box center [539, 376] width 106 height 31
type input "4"
type input "9"
type input "4"
type input "3"
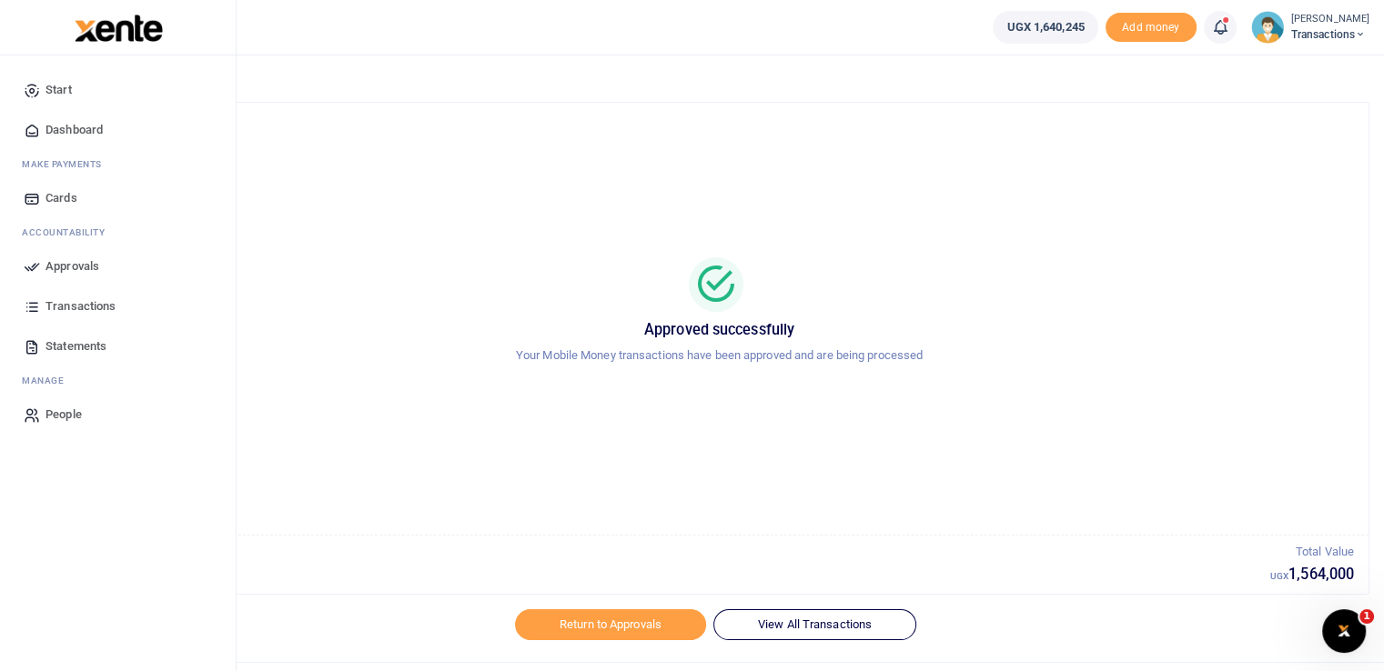
click at [71, 262] on span "Approvals" at bounding box center [72, 266] width 54 height 18
